Goal: Task Accomplishment & Management: Complete application form

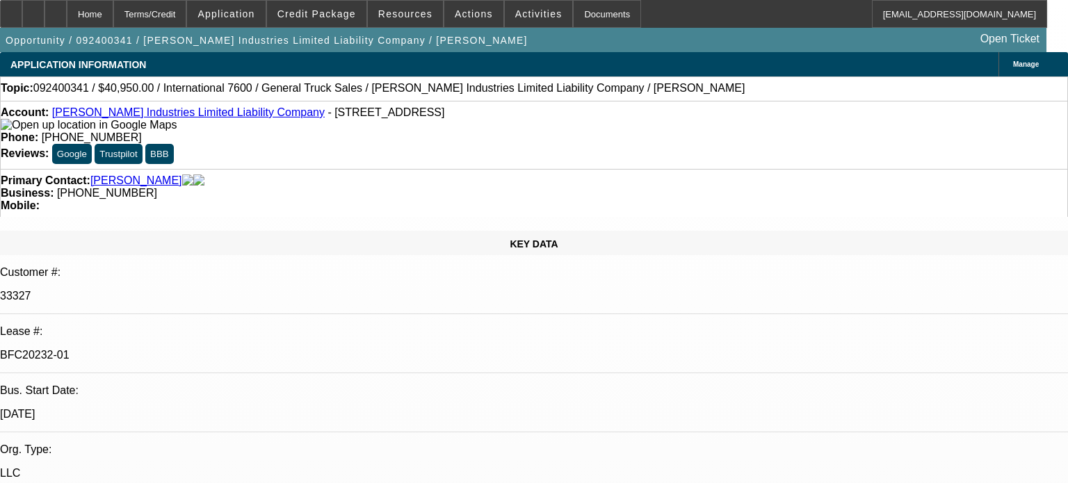
select select "0"
select select "2"
select select "0.1"
select select "4"
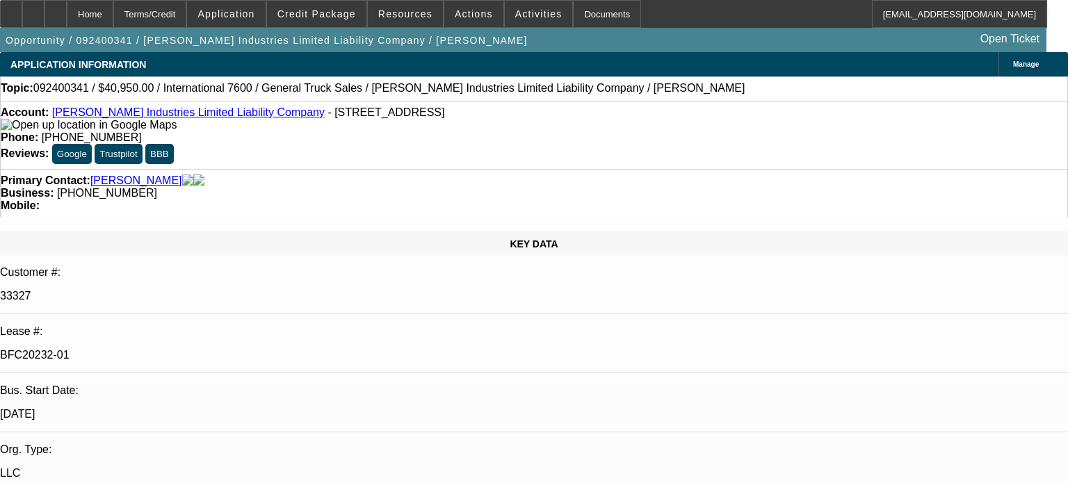
select select "0"
select select "2"
select select "0.1"
select select "4"
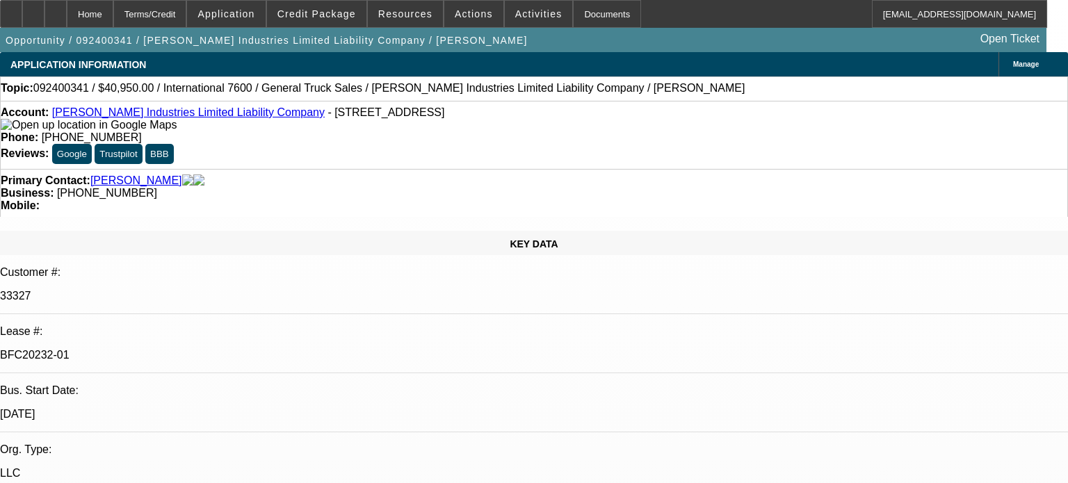
select select "0"
select select "2"
select select "0.1"
select select "4"
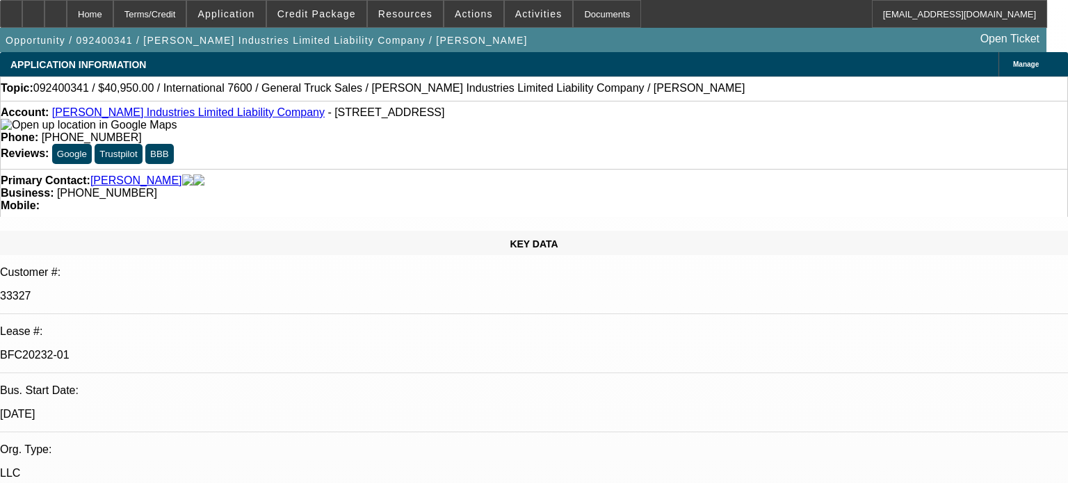
select select "0"
select select "2"
select select "0.1"
select select "4"
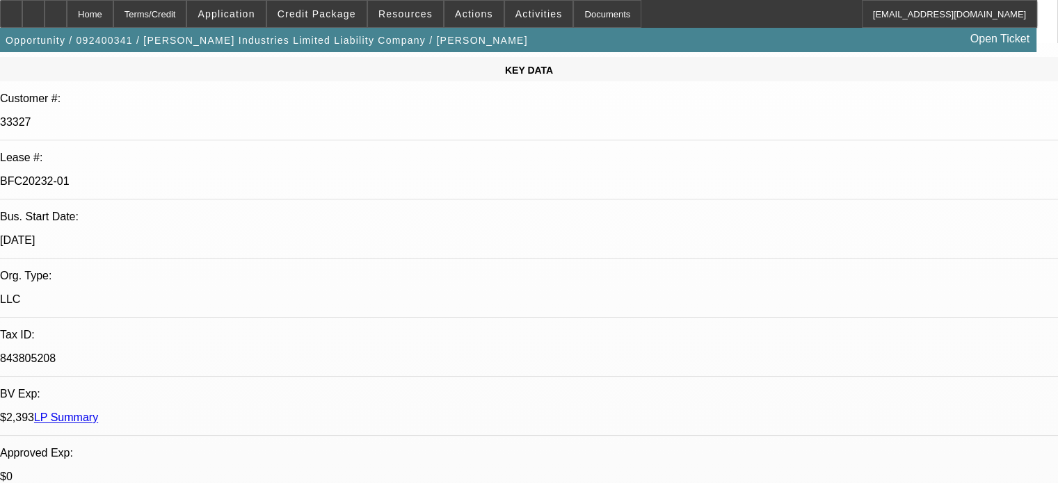
scroll to position [175, 0]
